Goal: Information Seeking & Learning: Check status

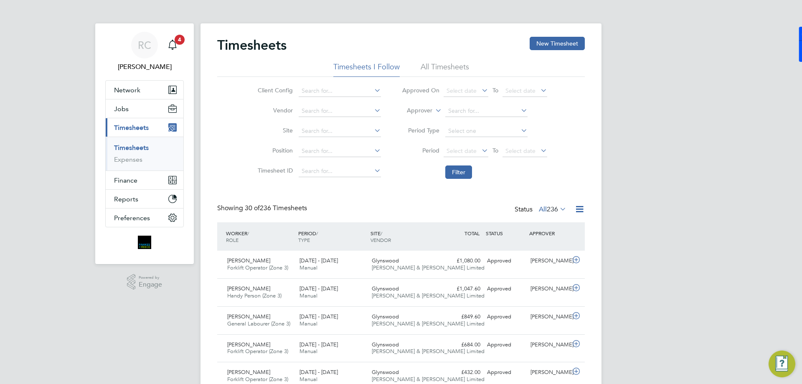
click at [170, 45] on icon "Main navigation" at bounding box center [172, 45] width 10 height 10
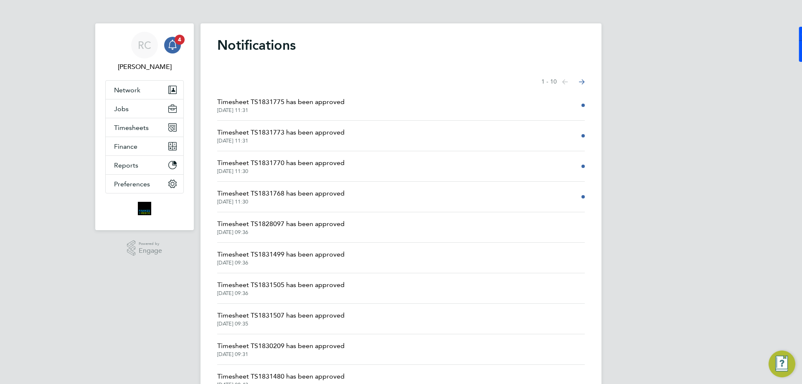
click at [292, 100] on span "Timesheet TS1831775 has been approved" at bounding box center [280, 102] width 127 height 10
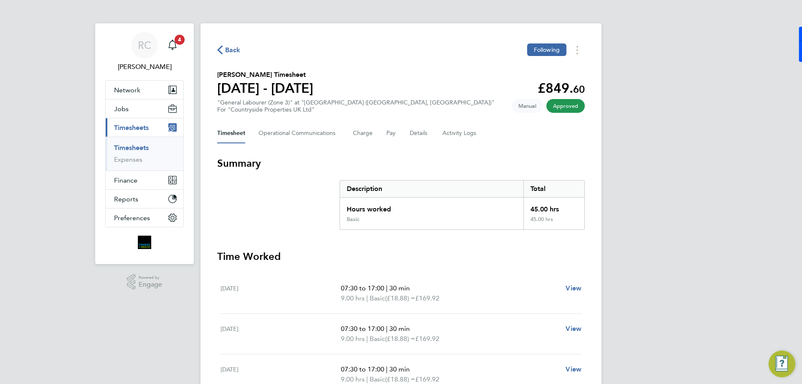
click at [234, 45] on button "Back" at bounding box center [228, 50] width 23 height 10
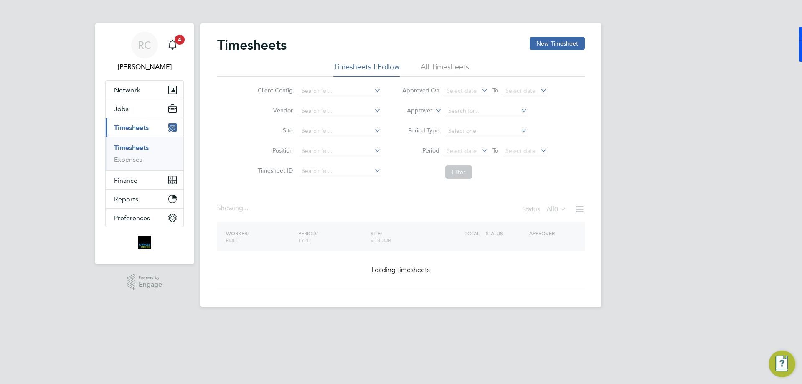
click at [144, 143] on ul "Timesheets Expenses" at bounding box center [145, 154] width 78 height 34
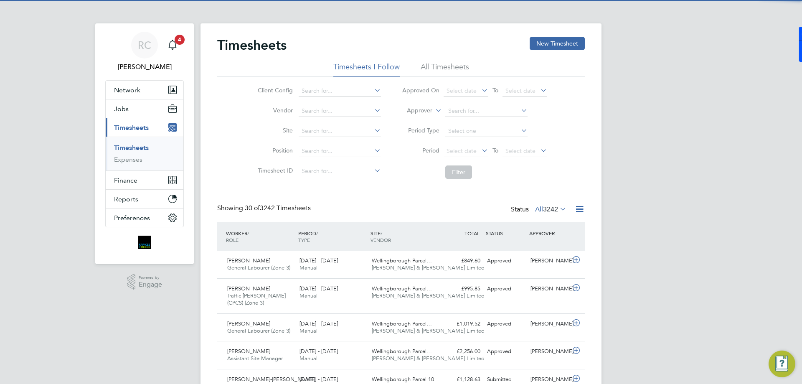
click at [140, 147] on link "Timesheets" at bounding box center [131, 148] width 35 height 8
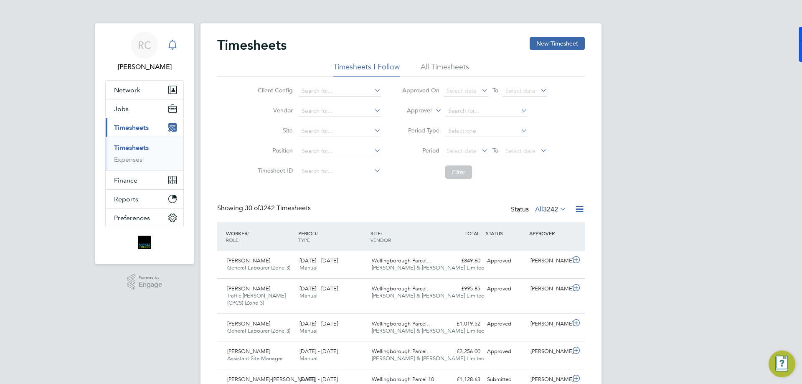
click at [170, 43] on icon "Main navigation" at bounding box center [172, 44] width 8 height 8
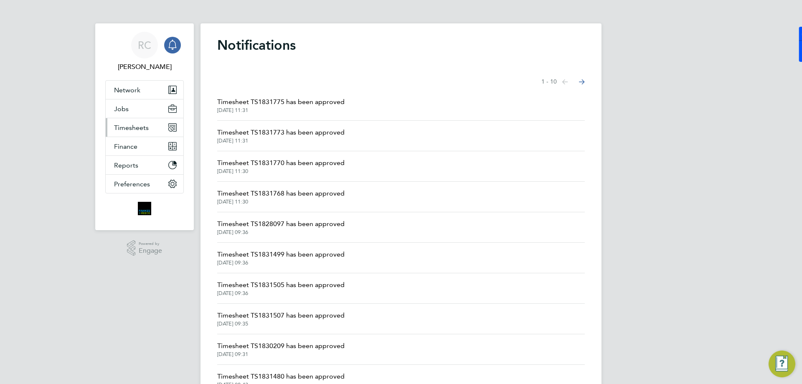
click at [144, 129] on span "Timesheets" at bounding box center [131, 128] width 35 height 8
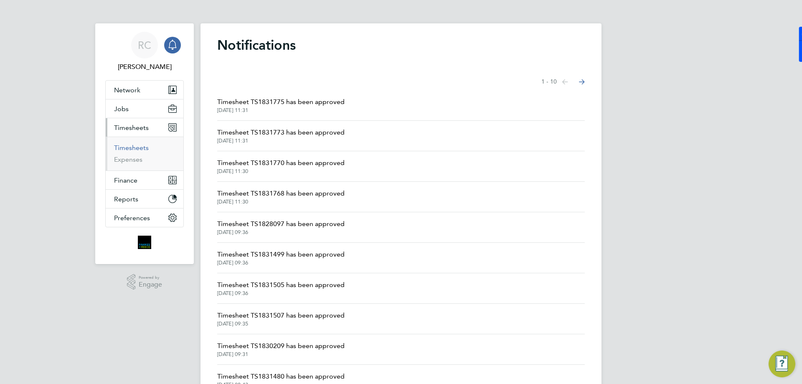
click at [141, 149] on link "Timesheets" at bounding box center [131, 148] width 35 height 8
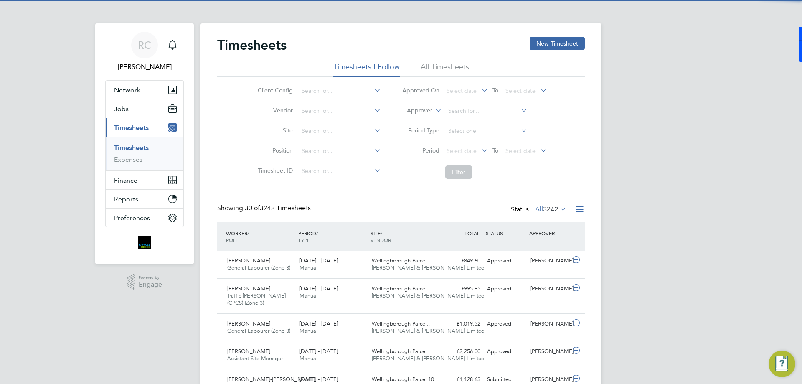
scroll to position [21, 73]
